Goal: Task Accomplishment & Management: Complete application form

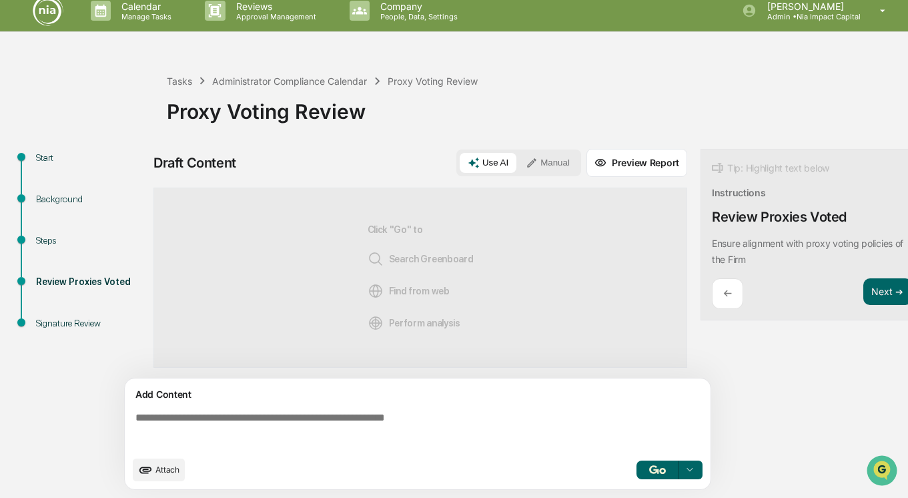
click at [240, 425] on textarea at bounding box center [420, 430] width 580 height 48
click at [173, 474] on span "Attach" at bounding box center [167, 469] width 24 height 10
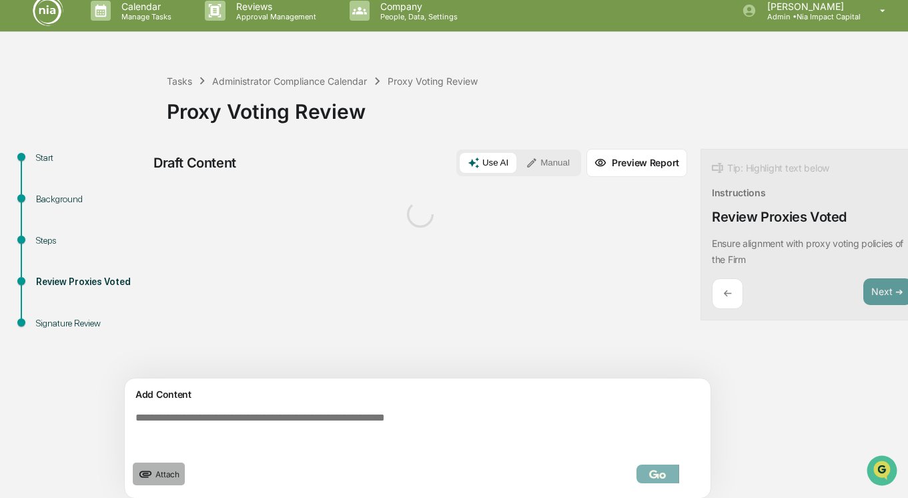
click at [157, 469] on span "Attach" at bounding box center [167, 474] width 24 height 10
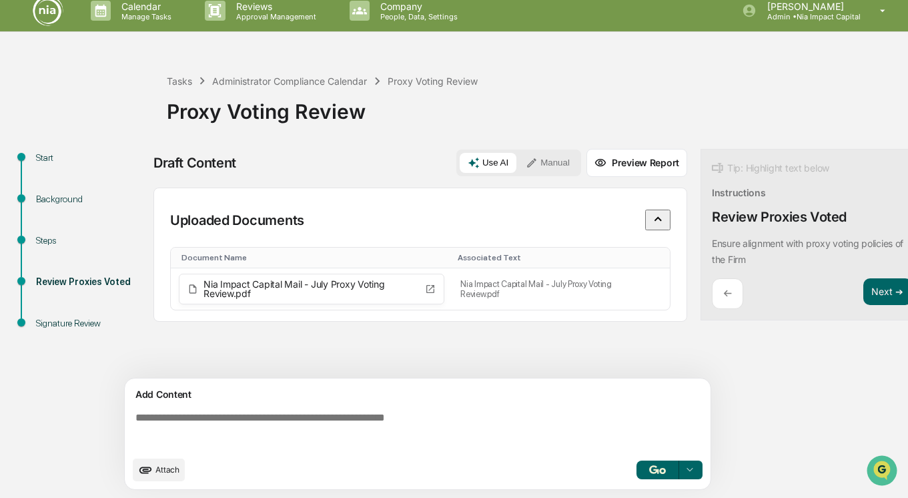
click at [161, 471] on span "Attach" at bounding box center [167, 469] width 24 height 10
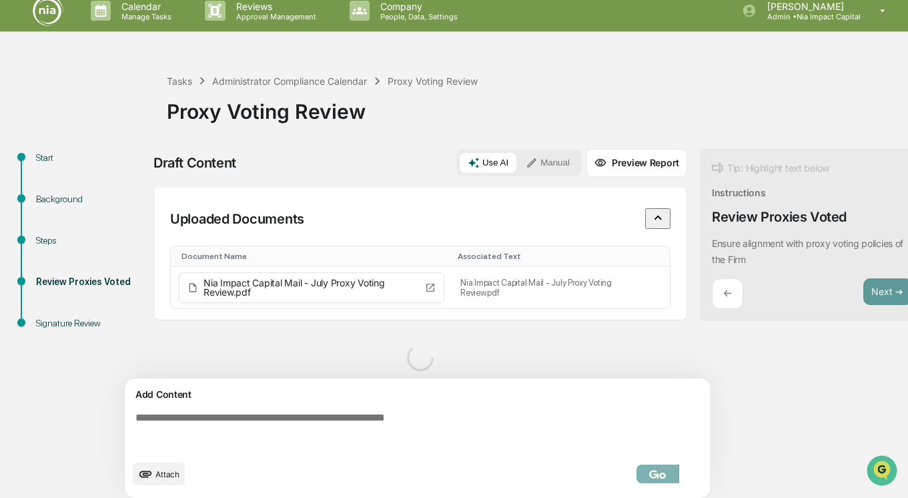
click at [458, 421] on textarea at bounding box center [420, 430] width 580 height 48
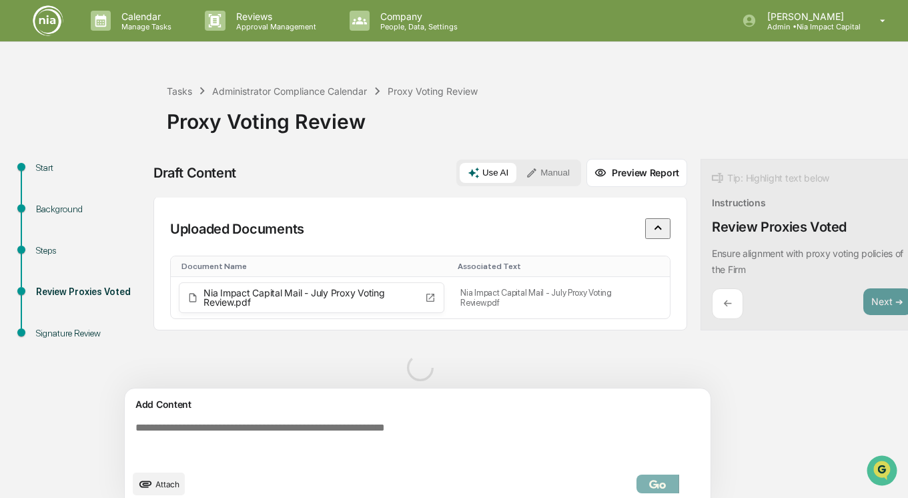
click at [545, 173] on button "Manual" at bounding box center [548, 173] width 60 height 20
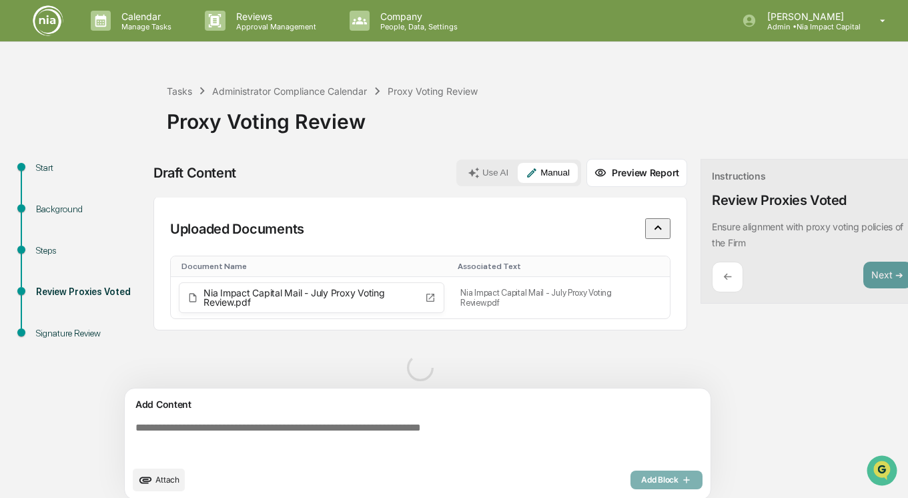
scroll to position [10, 0]
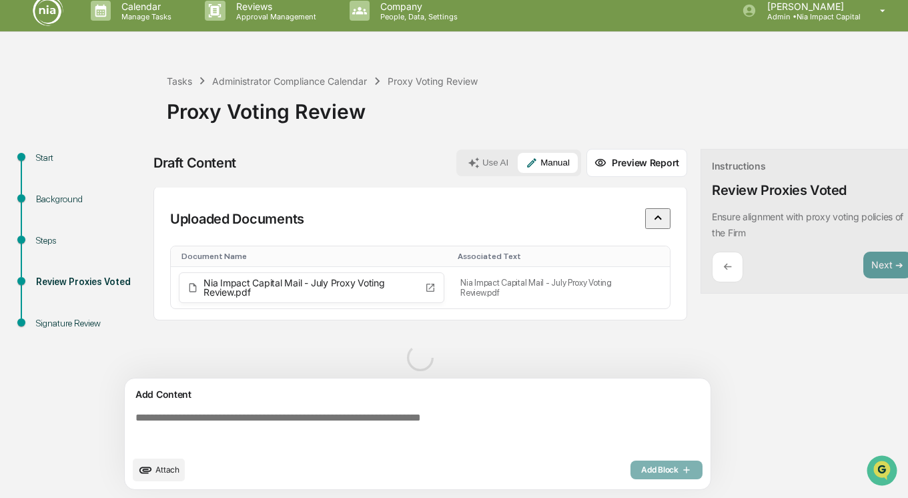
click at [320, 422] on textarea at bounding box center [420, 430] width 580 height 48
click at [331, 425] on textarea at bounding box center [420, 430] width 580 height 48
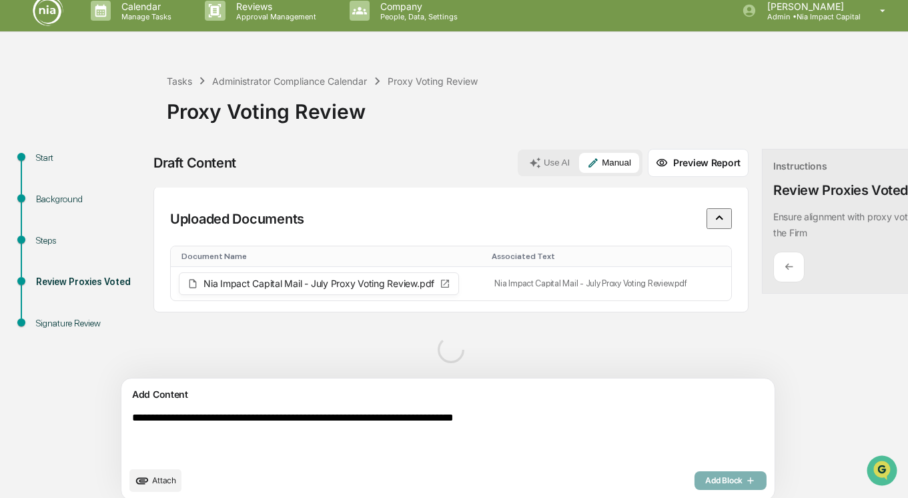
scroll to position [21, 0]
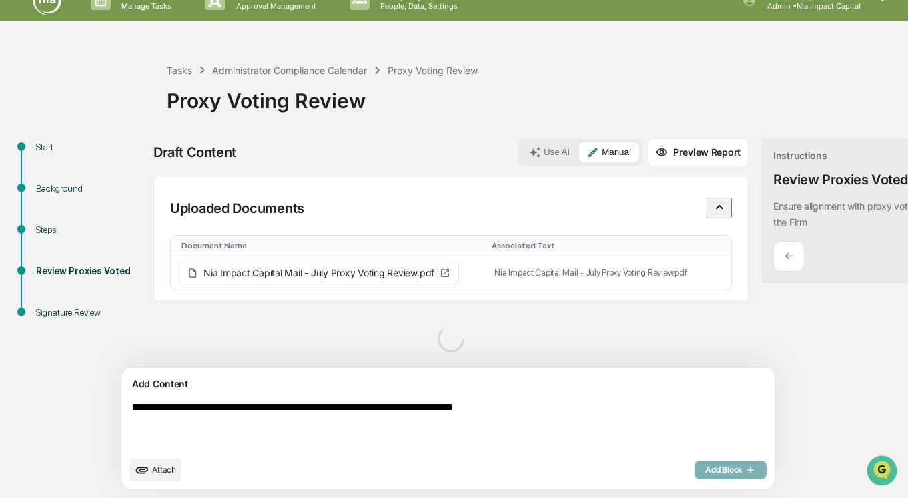
type textarea "**********"
click at [174, 472] on span "Attach" at bounding box center [164, 469] width 24 height 10
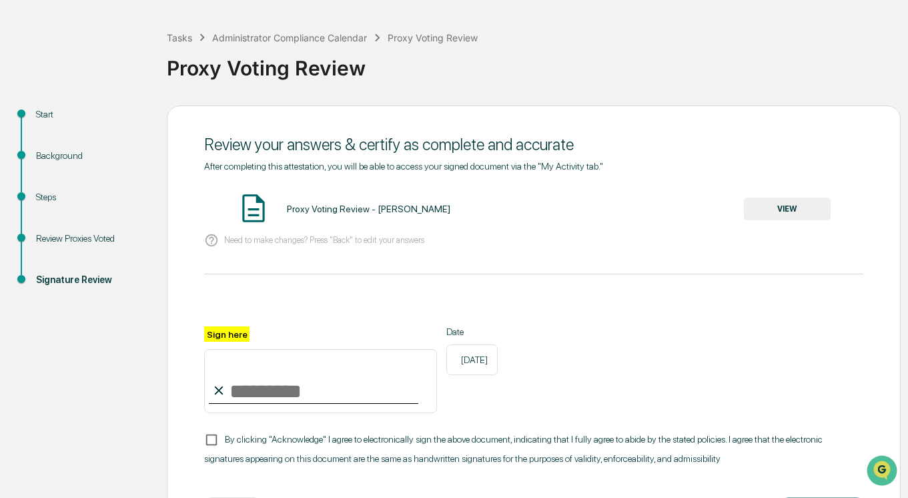
scroll to position [55, 0]
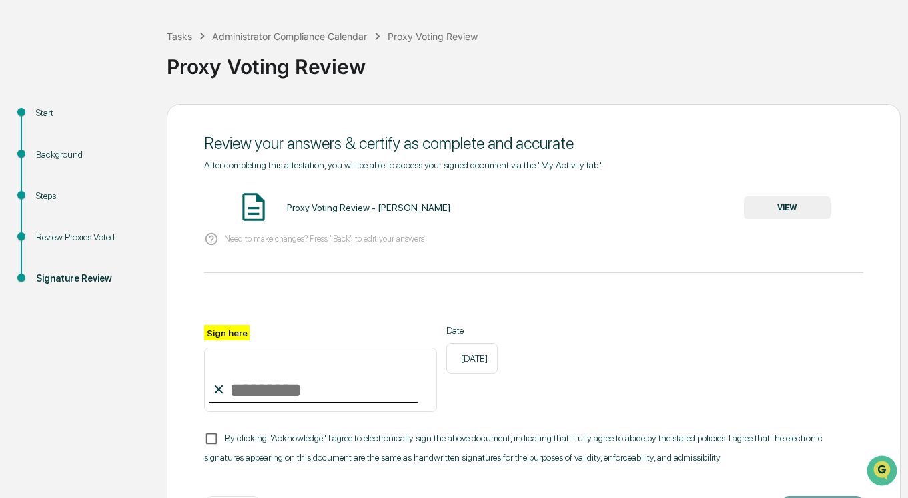
click at [265, 387] on input "Sign here" at bounding box center [320, 379] width 233 height 64
type input "**********"
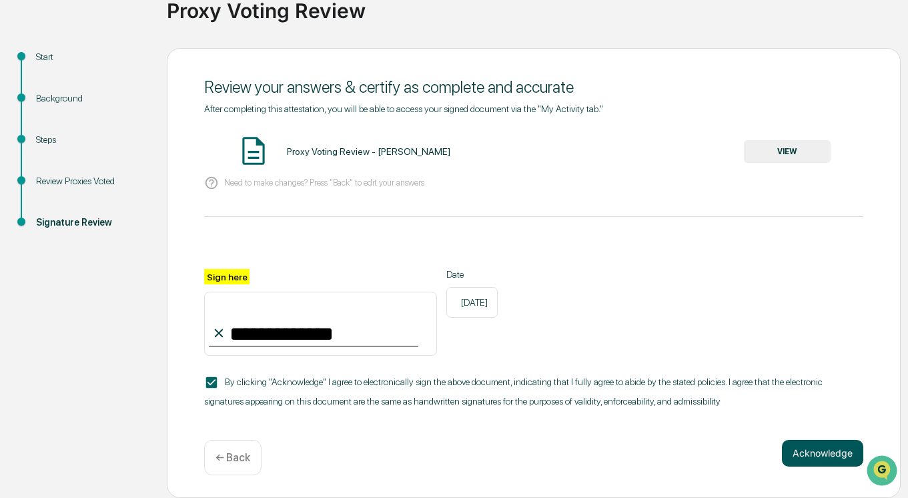
click at [816, 450] on button "Acknowledge" at bounding box center [822, 453] width 81 height 27
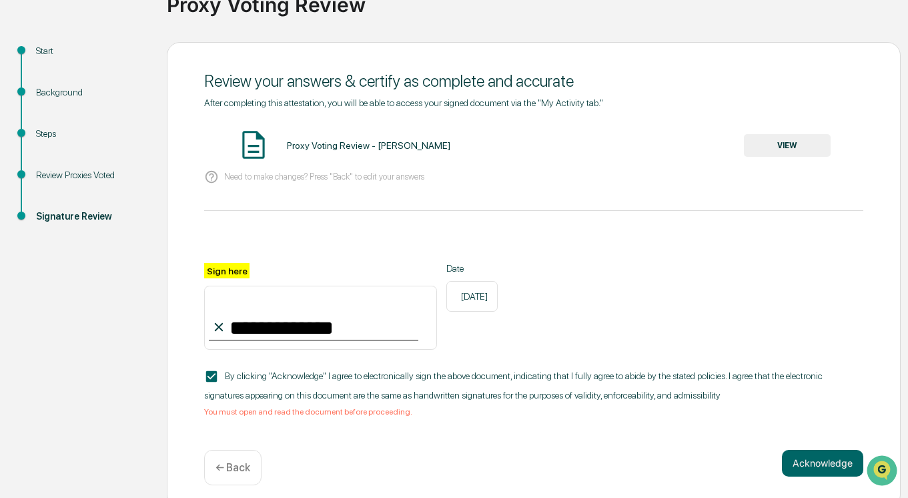
scroll to position [0, 0]
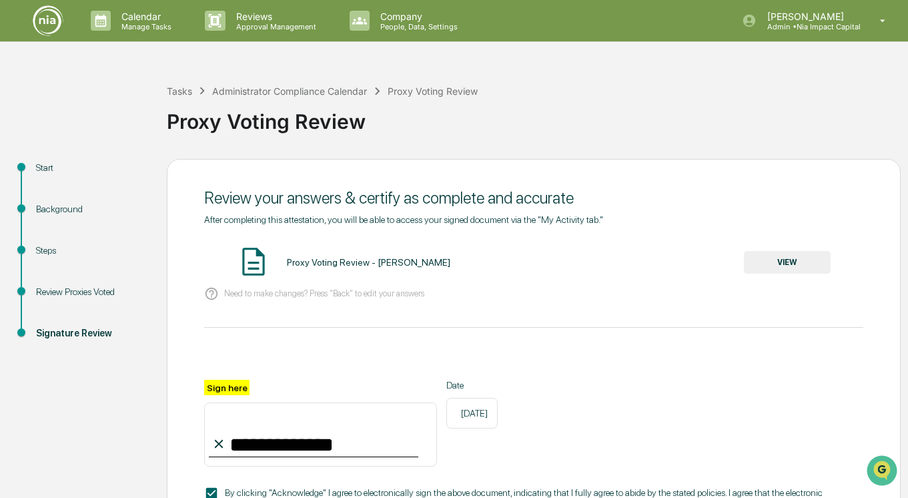
click at [385, 259] on div "Proxy Voting Review - [PERSON_NAME]" at bounding box center [368, 262] width 163 height 11
click at [810, 257] on button "VIEW" at bounding box center [787, 262] width 87 height 23
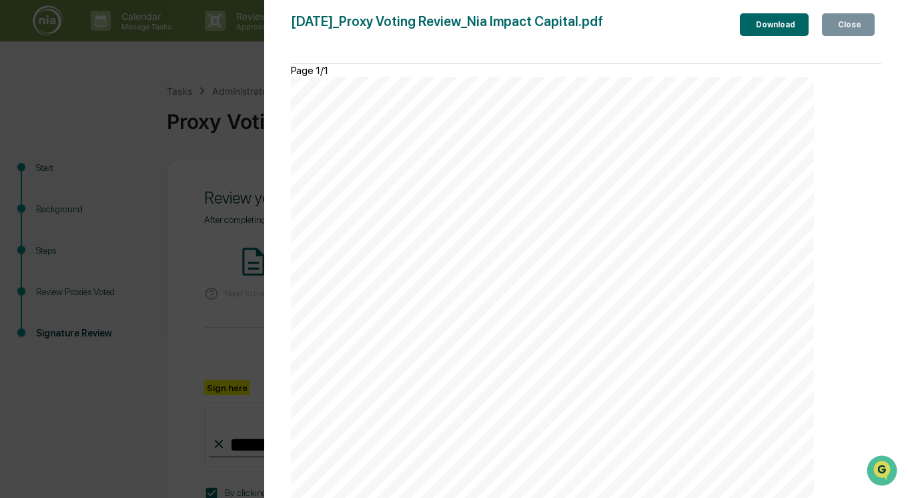
click at [861, 32] on button "Close" at bounding box center [848, 24] width 53 height 23
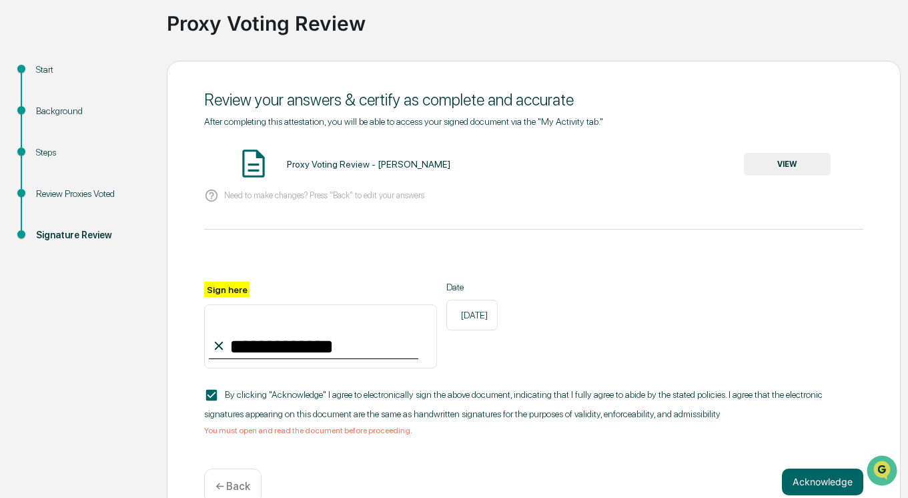
scroll to position [133, 0]
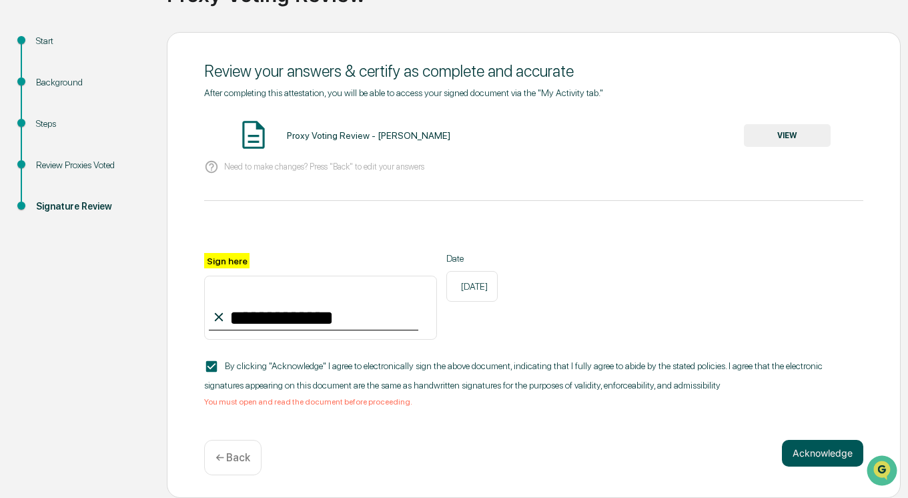
click at [829, 446] on button "Acknowledge" at bounding box center [822, 453] width 81 height 27
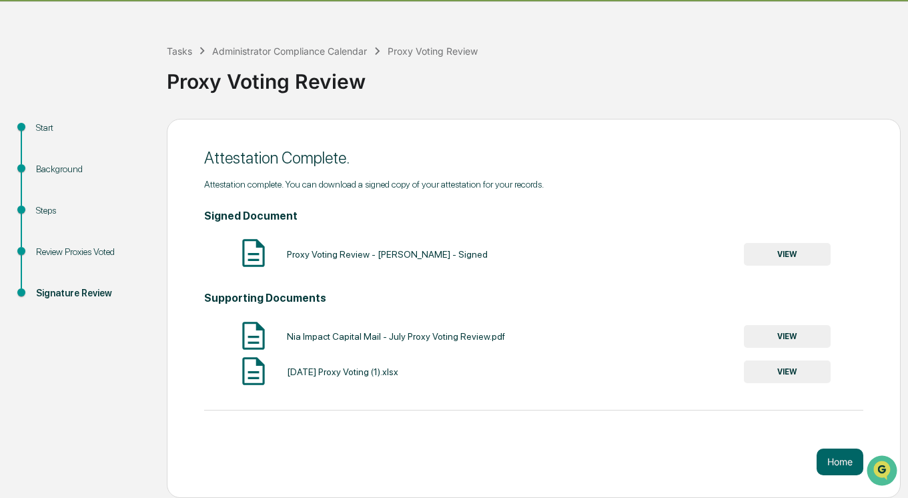
scroll to position [0, 0]
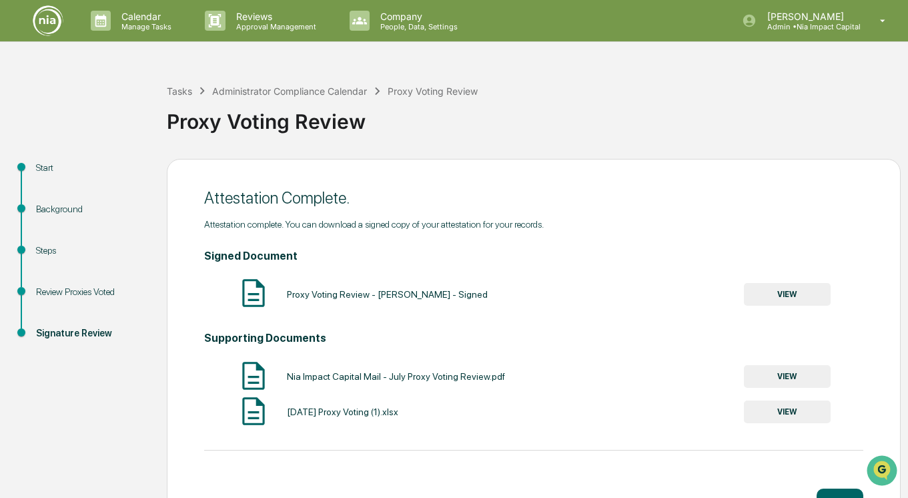
click at [43, 169] on div "Start" at bounding box center [90, 168] width 109 height 14
